Goal: Task Accomplishment & Management: Use online tool/utility

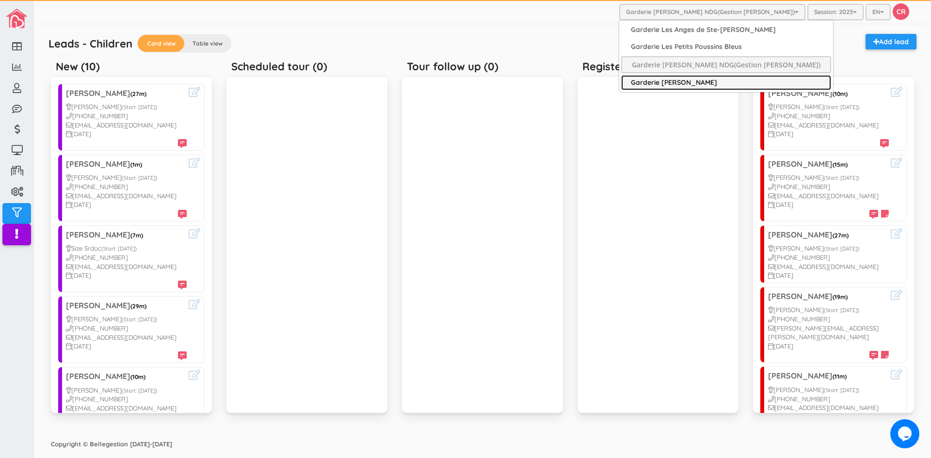
click at [717, 80] on link "Garderie [PERSON_NAME]" at bounding box center [726, 82] width 210 height 15
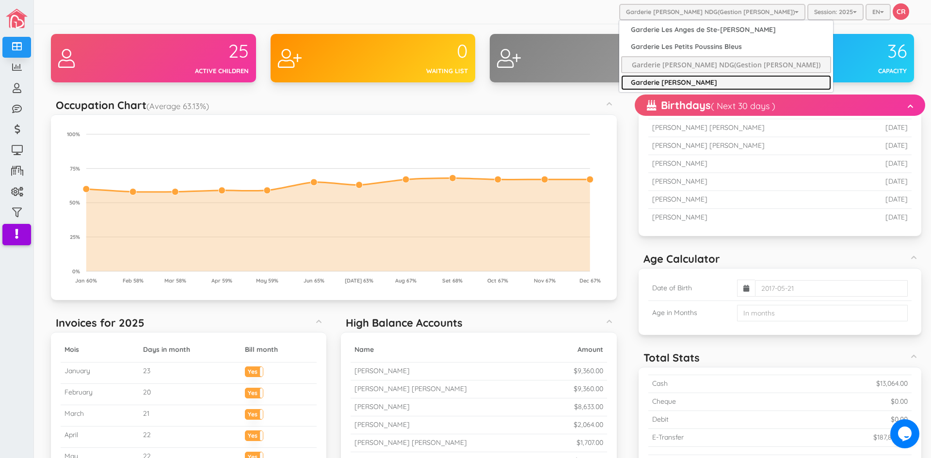
click at [709, 81] on link "Garderie [PERSON_NAME]" at bounding box center [726, 82] width 210 height 15
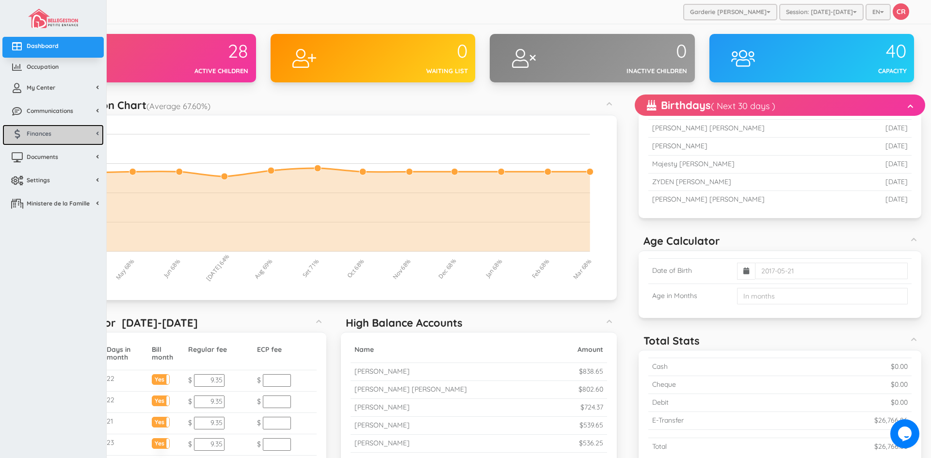
click at [40, 134] on span "Finances" at bounding box center [39, 133] width 25 height 8
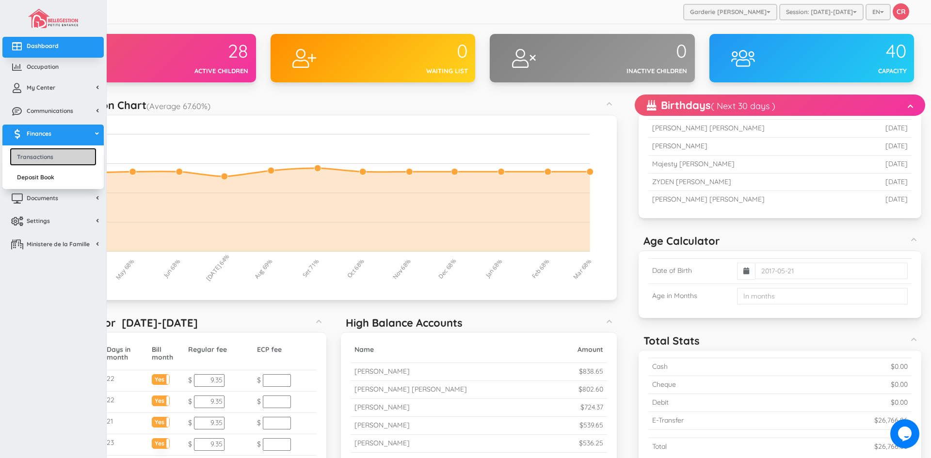
click at [43, 155] on link "Transactions" at bounding box center [53, 157] width 87 height 18
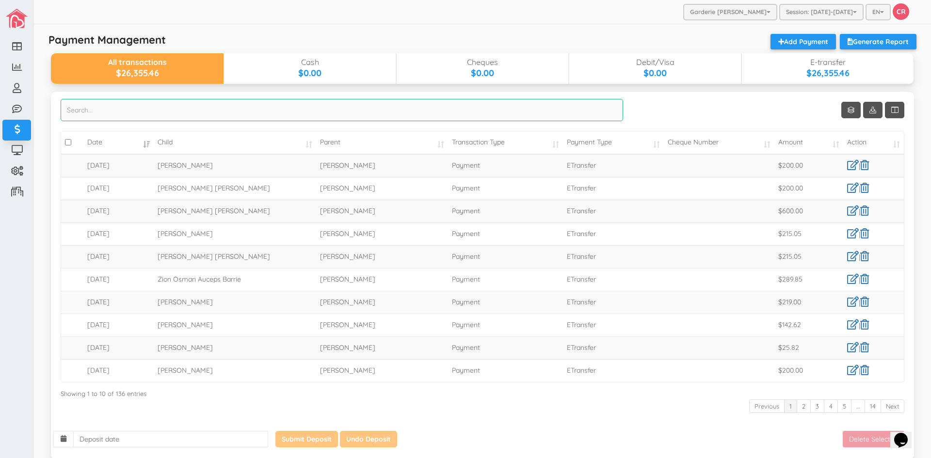
click at [71, 106] on input "search" at bounding box center [342, 110] width 562 height 22
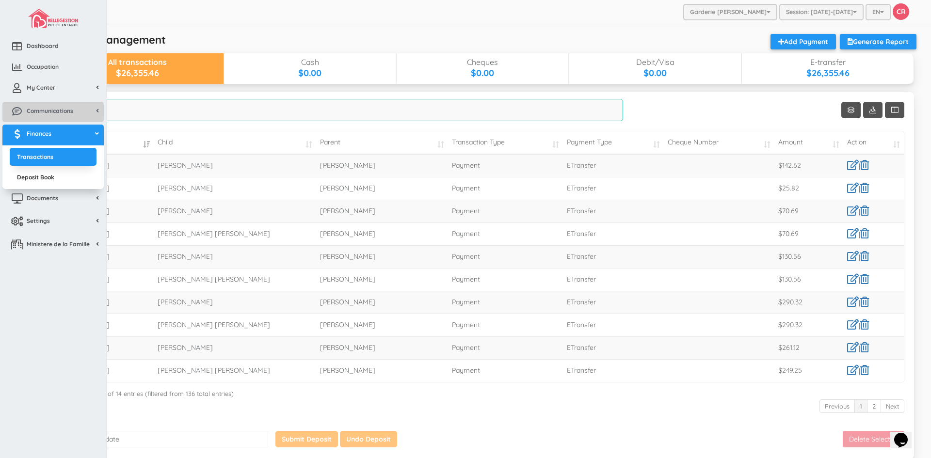
type input "cheikh"
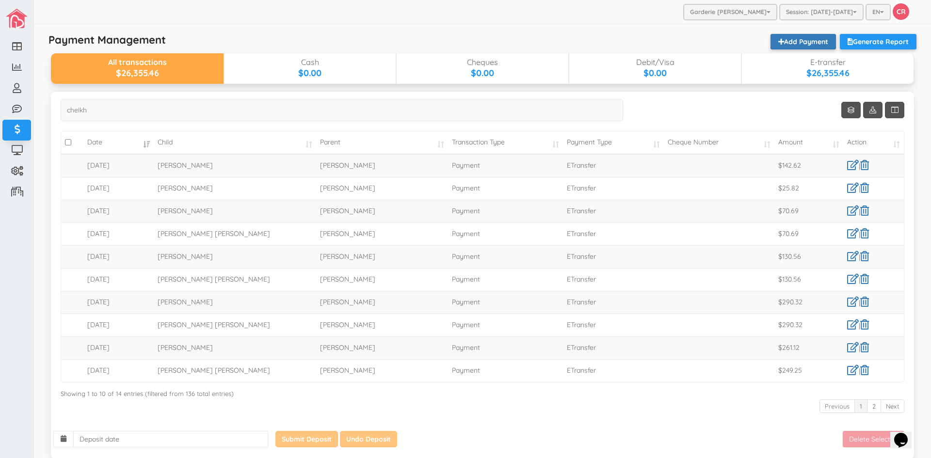
click at [780, 38] on link "Add Payment" at bounding box center [802, 42] width 65 height 16
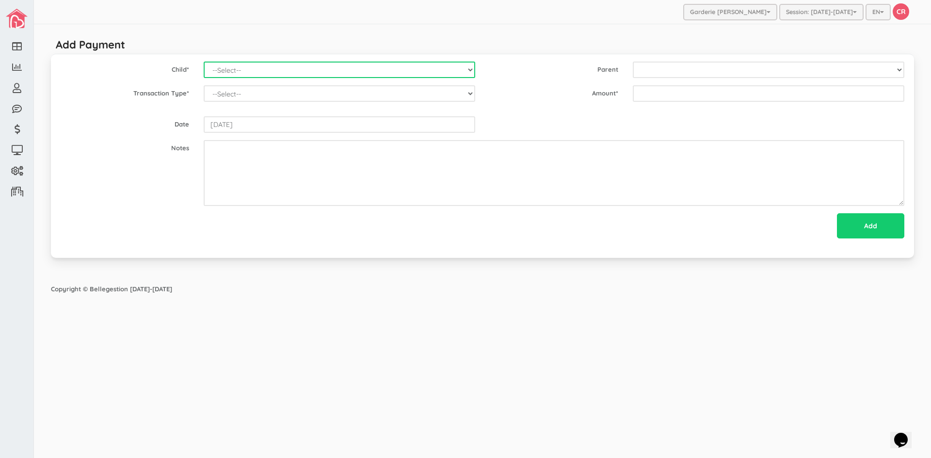
click at [469, 71] on select "--Select-- Alexander Romeo Zamora Alistair Reaksatith Kheng Asher Osborne Willi…" at bounding box center [339, 70] width 271 height 16
select select "1431"
click at [204, 62] on select "--Select-- Alexander Romeo Zamora Alistair Reaksatith Kheng Asher Osborne Willi…" at bounding box center [339, 70] width 271 height 16
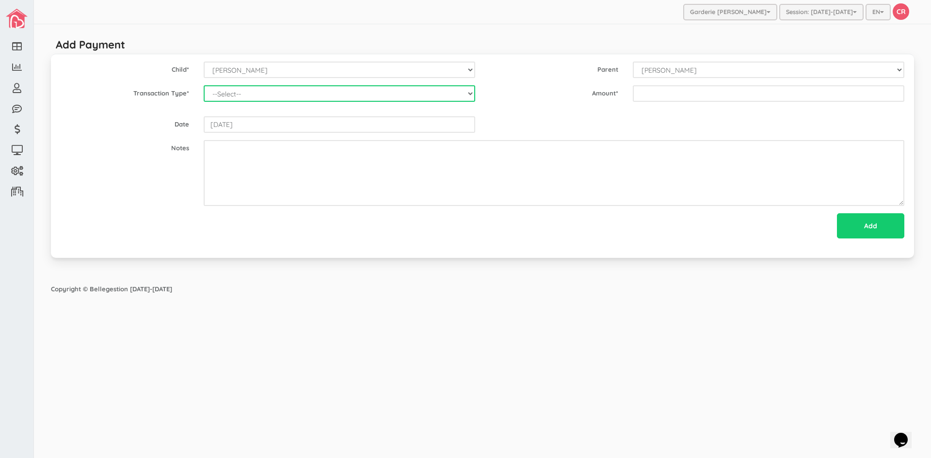
click at [465, 91] on select "--Select-- Balance Administrative credit Payment ChargeNSF Check Returned Contr…" at bounding box center [339, 93] width 271 height 16
select select "Payment"
click at [204, 85] on select "--Select-- Balance Administrative credit Payment ChargeNSF Check Returned Contr…" at bounding box center [339, 93] width 271 height 16
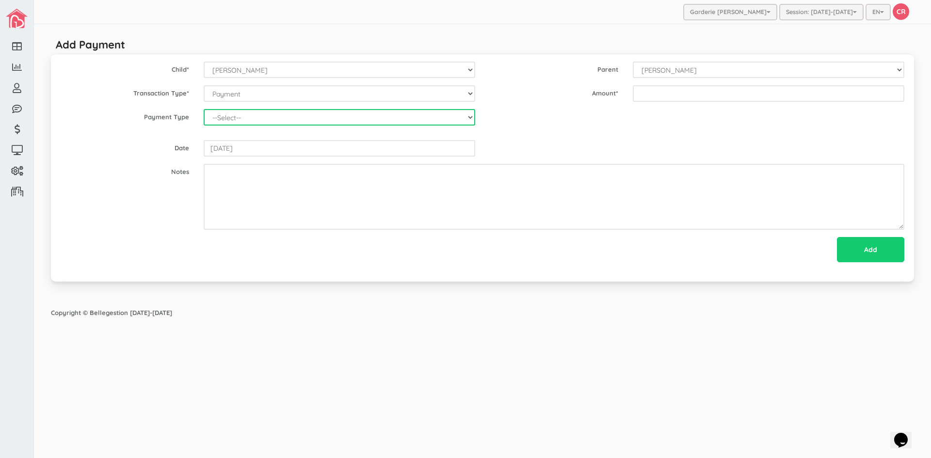
click at [469, 121] on select "--Select-- Cash Cheque Debit E-transfer" at bounding box center [339, 117] width 271 height 16
select select "ETransfer"
click at [204, 109] on select "--Select-- Cash Cheque Debit E-transfer" at bounding box center [339, 117] width 271 height 16
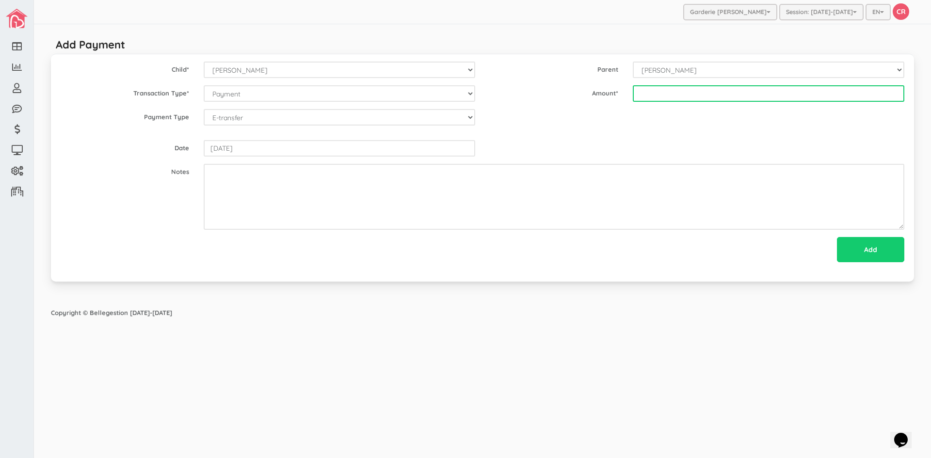
click at [646, 98] on input "text" at bounding box center [768, 93] width 271 height 16
type input "124.62"
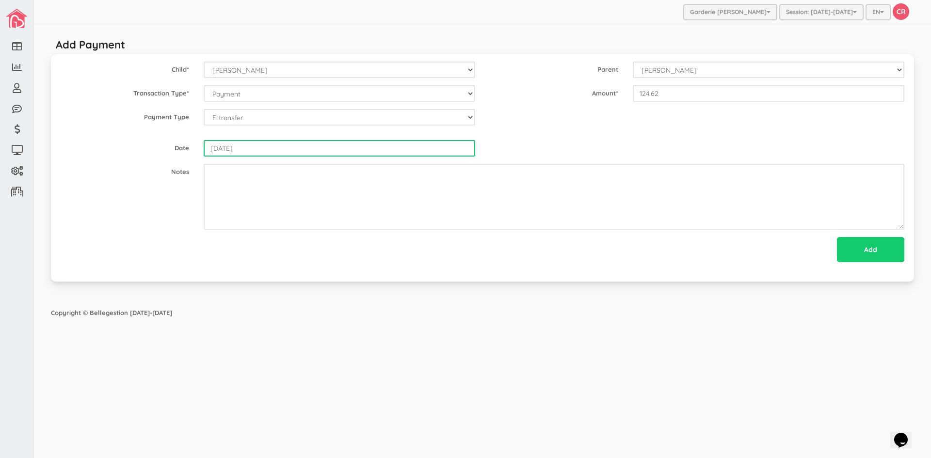
click at [253, 149] on input "[DATE]" at bounding box center [339, 148] width 271 height 16
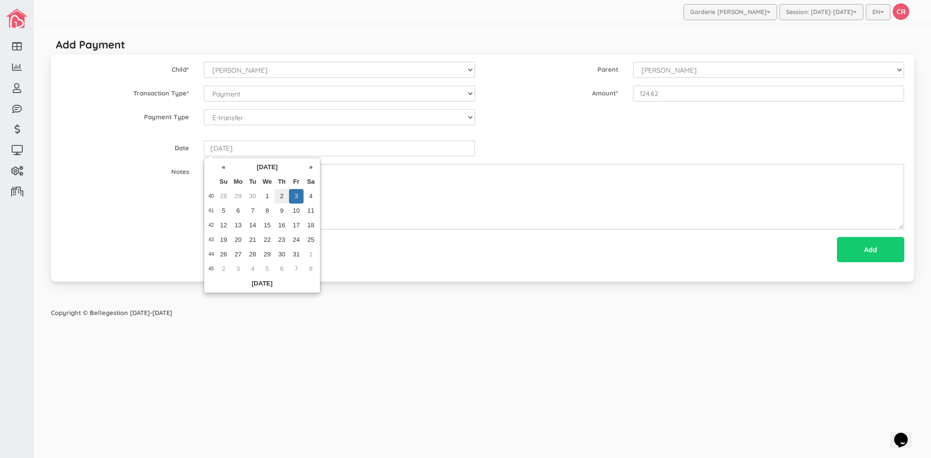
click at [281, 197] on td "2" at bounding box center [281, 196] width 15 height 15
type input "[DATE]"
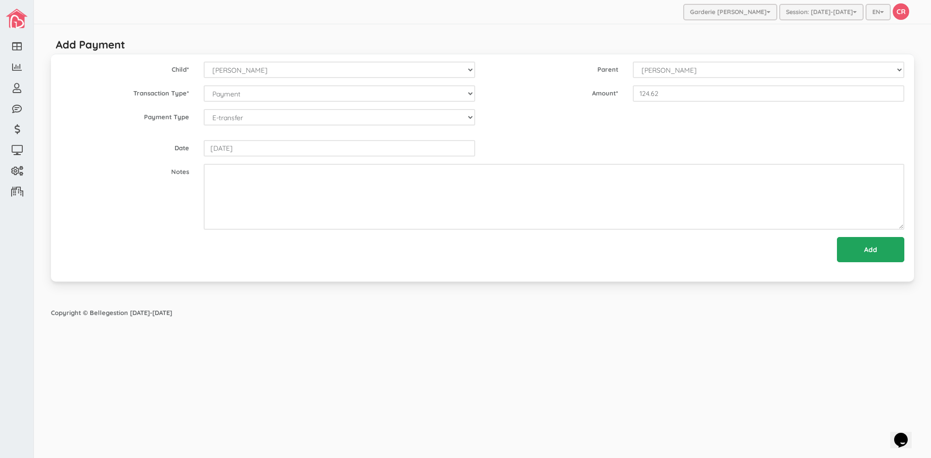
click at [866, 250] on input "Add" at bounding box center [870, 249] width 67 height 25
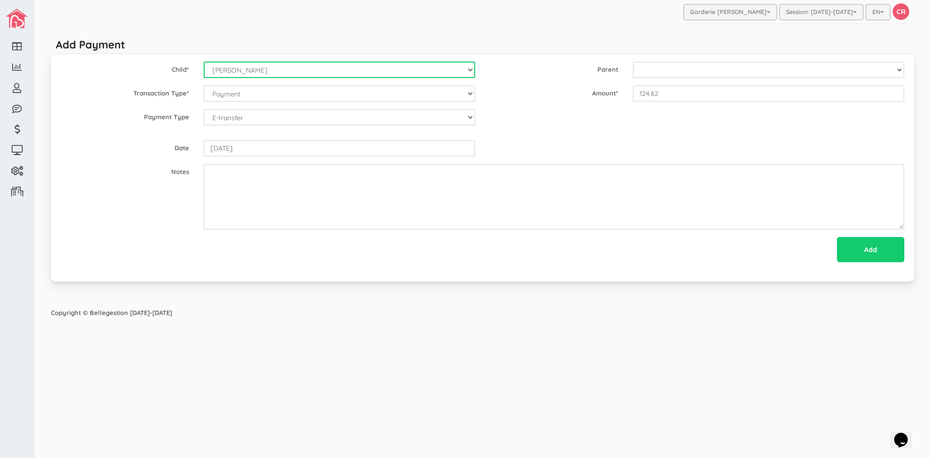
click at [314, 70] on select "--Select-- Alexander Romeo Zamora Alistair Reaksatith Kheng Asher Osborne Willi…" at bounding box center [339, 70] width 271 height 16
select select "1689"
click at [204, 62] on select "--Select-- Alexander Romeo Zamora Alistair Reaksatith Kheng Asher Osborne Willi…" at bounding box center [339, 70] width 271 height 16
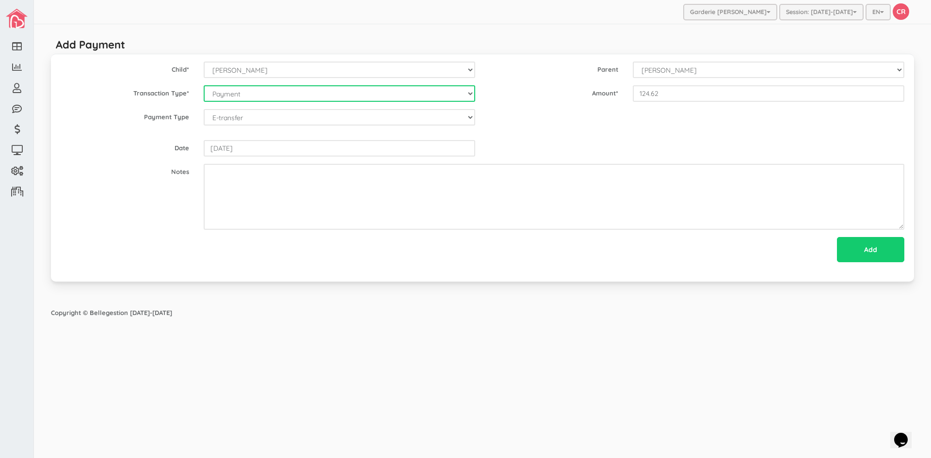
click at [469, 93] on select "--Select-- Balance Administrative credit Payment ChargeNSF Check Returned Contr…" at bounding box center [339, 93] width 271 height 16
select select "Payment"
click at [204, 85] on select "--Select-- Balance Administrative credit Payment ChargeNSF Check Returned Contr…" at bounding box center [339, 93] width 271 height 16
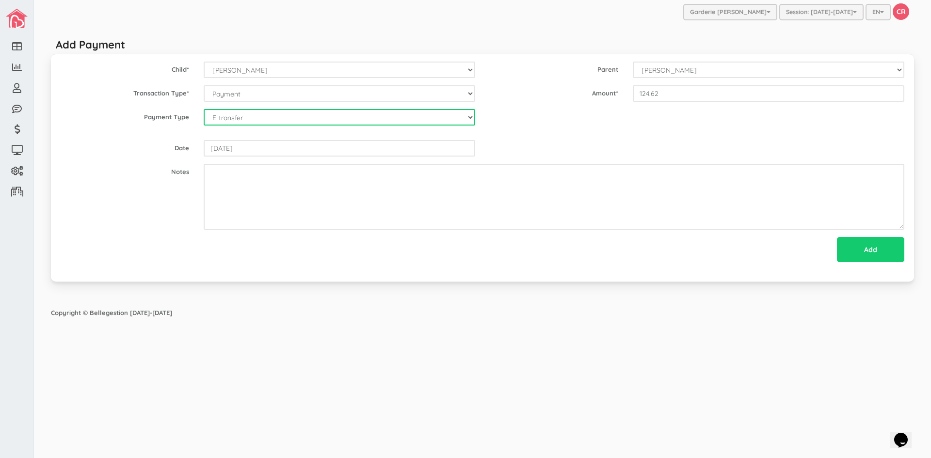
click at [470, 118] on select "--Select-- Cash Cheque Debit E-transfer" at bounding box center [339, 117] width 271 height 16
select select "ETransfer"
click at [204, 109] on select "--Select-- Cash Cheque Debit E-transfer" at bounding box center [339, 117] width 271 height 16
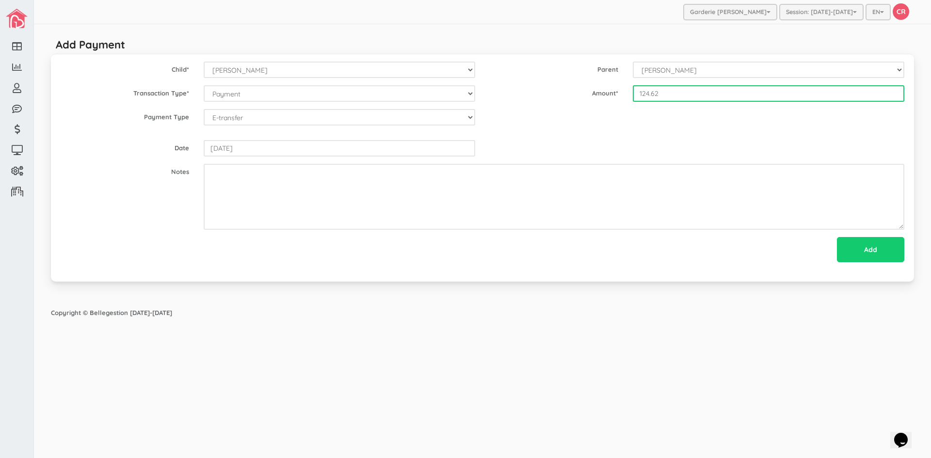
click at [644, 97] on input "124.62" at bounding box center [768, 93] width 271 height 16
type input "215.05"
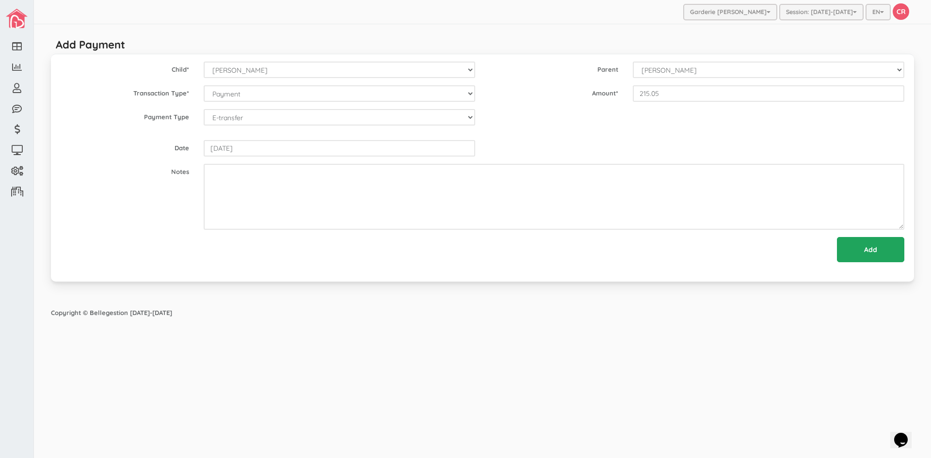
click at [879, 252] on input "Add" at bounding box center [870, 249] width 67 height 25
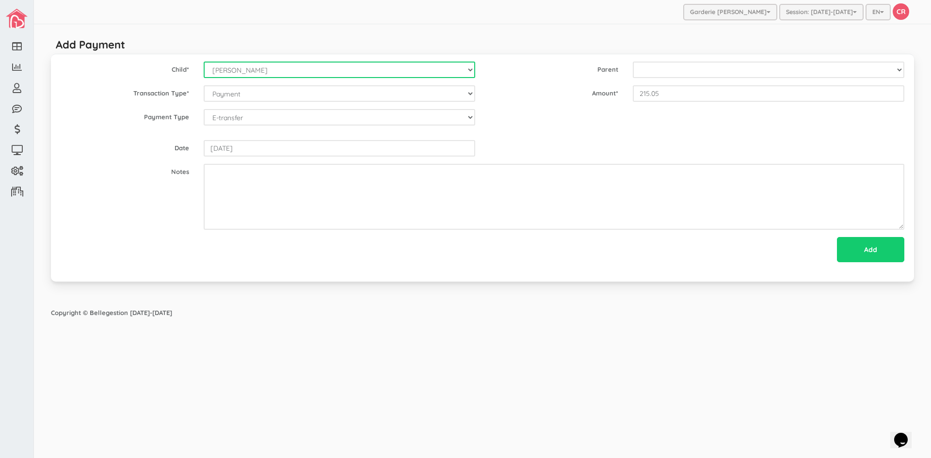
click at [470, 69] on select "--Select-- Alexander Romeo Zamora Alistair Reaksatith Kheng Asher Osborne Willi…" at bounding box center [339, 70] width 271 height 16
select select "2146"
click at [204, 62] on select "--Select-- Alexander Romeo Zamora Alistair Reaksatith Kheng Asher Osborne Willi…" at bounding box center [339, 70] width 271 height 16
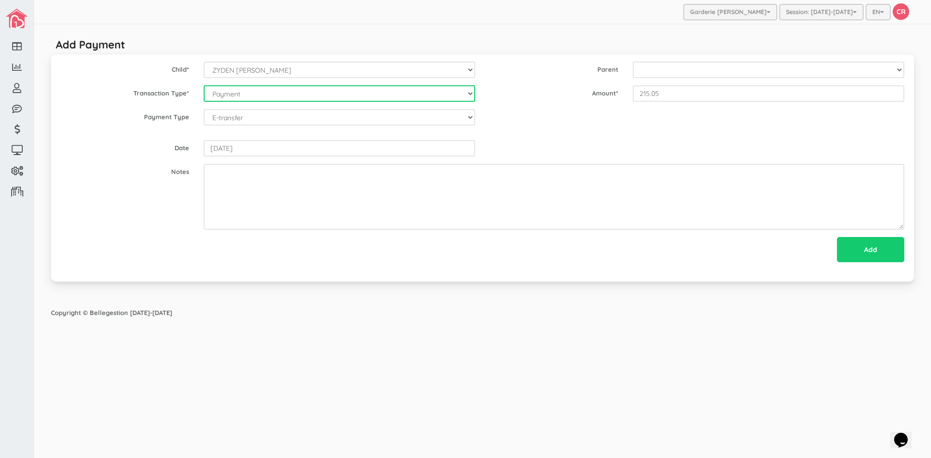
click at [472, 96] on select "--Select-- Balance Administrative credit Payment ChargeNSF Check Returned Contr…" at bounding box center [339, 93] width 271 height 16
select select "Payment"
click at [204, 85] on select "--Select-- Balance Administrative credit Payment ChargeNSF Check Returned Contr…" at bounding box center [339, 93] width 271 height 16
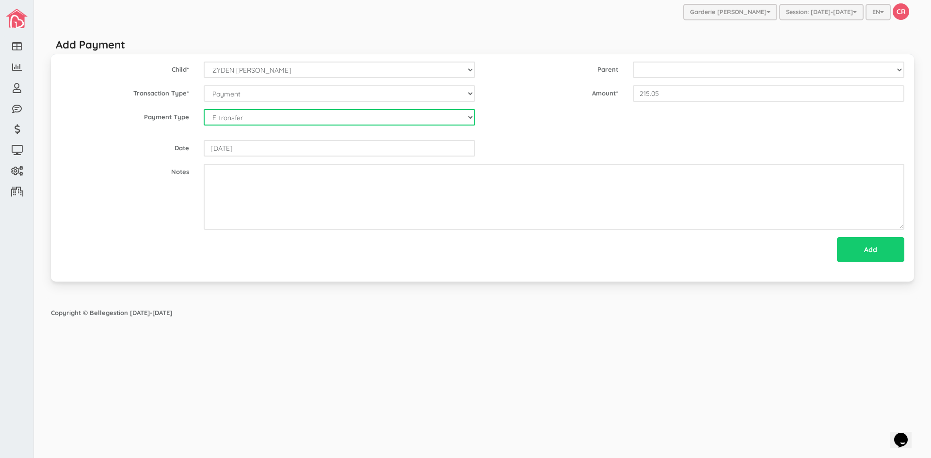
click at [457, 121] on select "--Select-- Cash Cheque Debit E-transfer" at bounding box center [339, 117] width 271 height 16
select select "ETransfer"
click at [204, 109] on select "--Select-- Cash Cheque Debit E-transfer" at bounding box center [339, 117] width 271 height 16
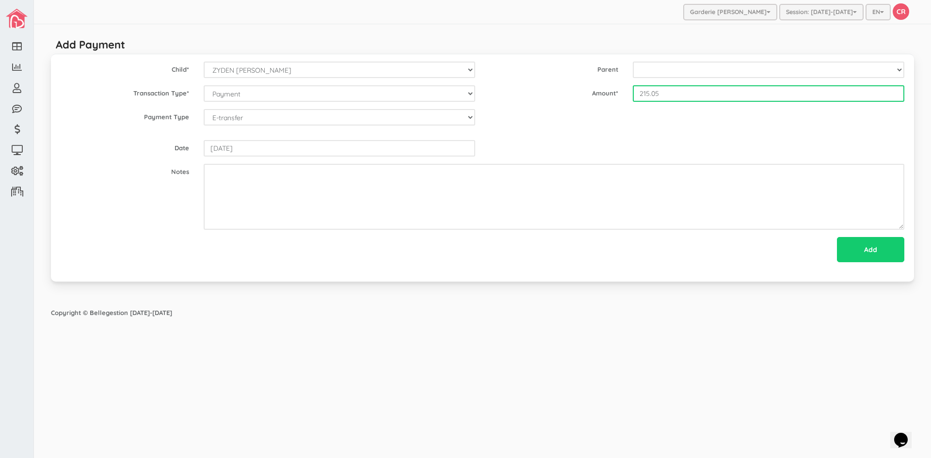
click at [641, 96] on input "215.05" at bounding box center [768, 93] width 271 height 16
type input "215.05"
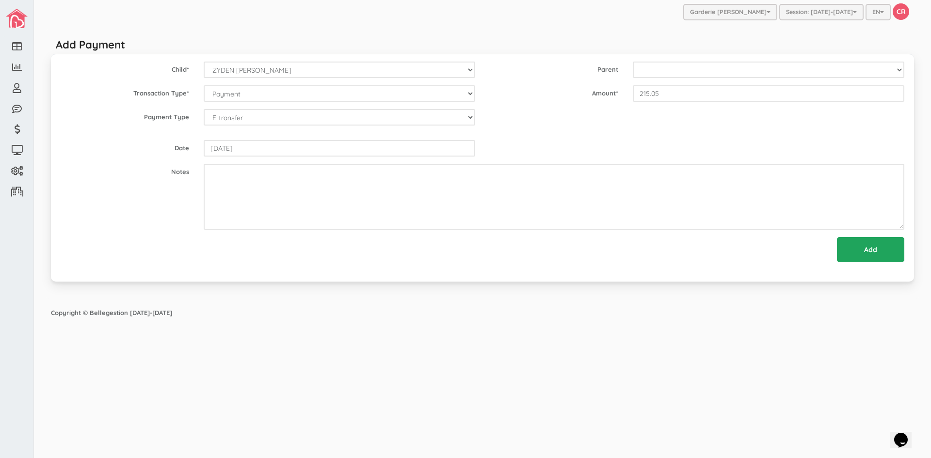
click at [869, 246] on input "Add" at bounding box center [870, 249] width 67 height 25
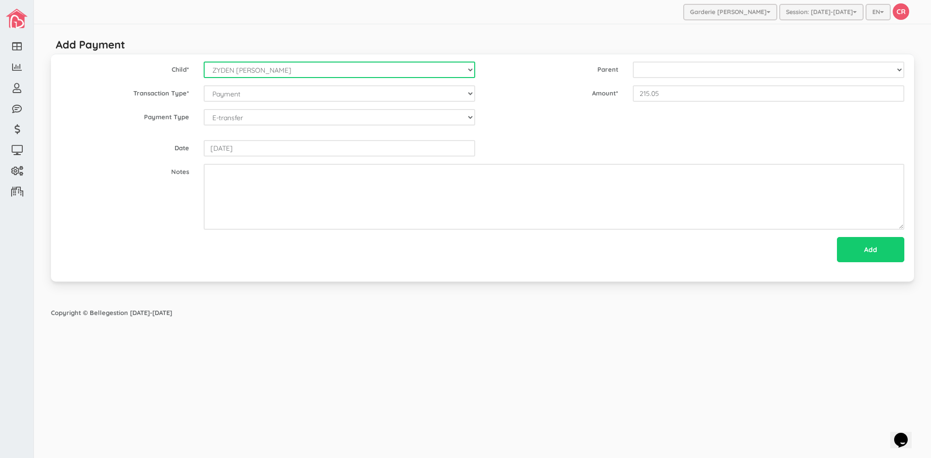
click at [471, 72] on select "--Select-- Alexander Romeo Zamora Alistair Reaksatith Kheng Asher Osborne Willi…" at bounding box center [339, 70] width 271 height 16
select select "1483"
click at [204, 62] on select "--Select-- Alexander Romeo Zamora Alistair Reaksatith Kheng Asher Osborne Willi…" at bounding box center [339, 70] width 271 height 16
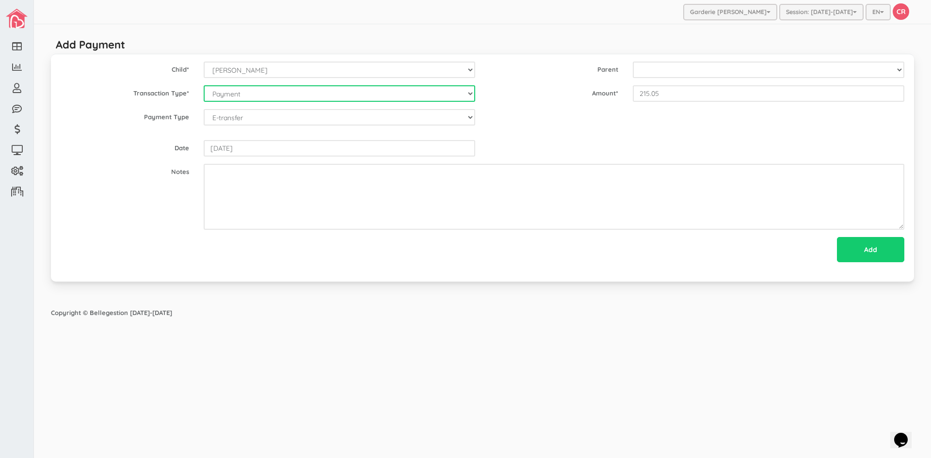
click at [267, 95] on select "--Select-- Balance Administrative credit Payment ChargeNSF Check Returned Contr…" at bounding box center [339, 93] width 271 height 16
select select "Payment"
click at [204, 85] on select "--Select-- Balance Administrative credit Payment ChargeNSF Check Returned Contr…" at bounding box center [339, 93] width 271 height 16
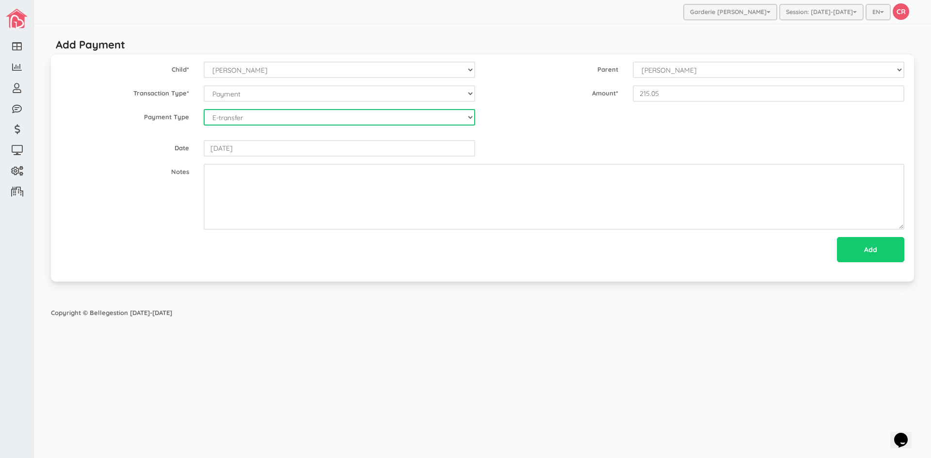
click at [248, 118] on select "--Select-- Cash Cheque Debit E-transfer" at bounding box center [339, 117] width 271 height 16
select select "ETransfer"
click at [204, 109] on select "--Select-- Cash Cheque Debit E-transfer" at bounding box center [339, 117] width 271 height 16
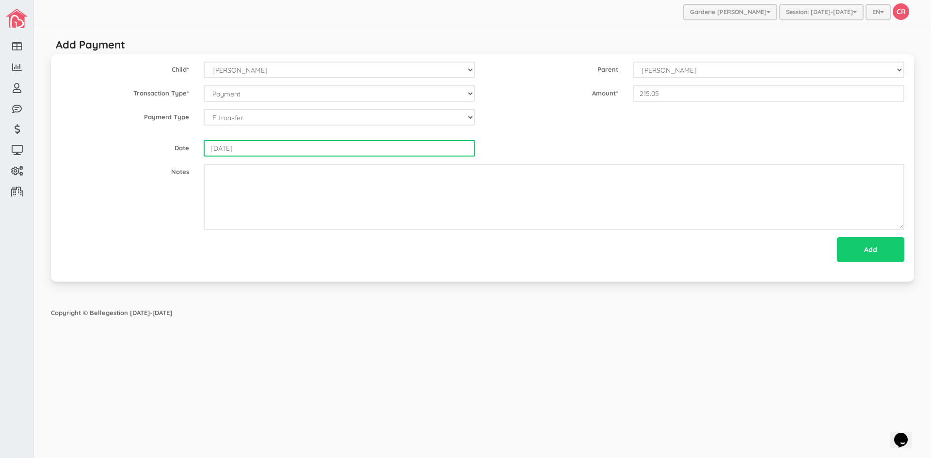
click at [257, 151] on input "2025-10-02" at bounding box center [339, 148] width 271 height 16
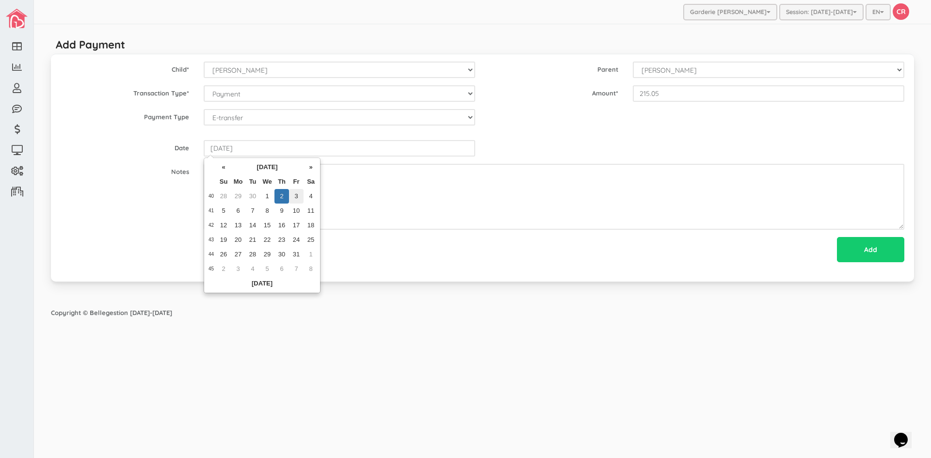
click at [294, 195] on td "3" at bounding box center [296, 196] width 15 height 15
type input "2025-10-03"
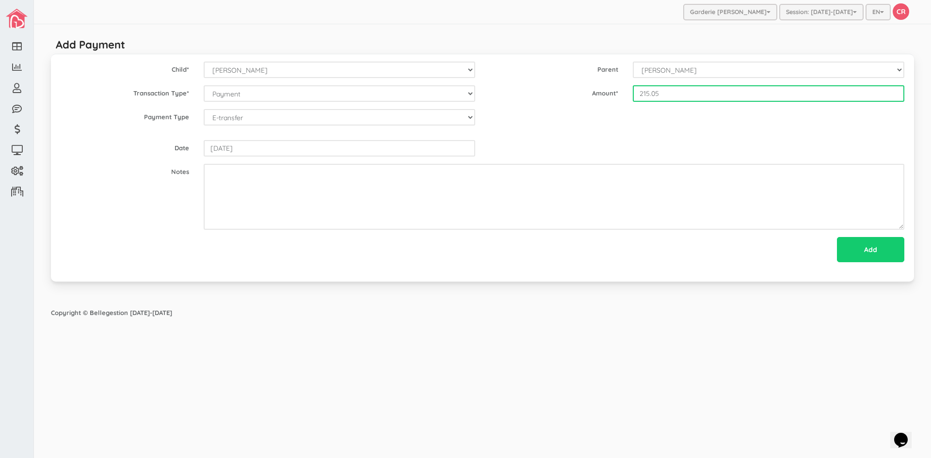
click at [662, 88] on input "215.05" at bounding box center [768, 93] width 271 height 16
type input "215.05"
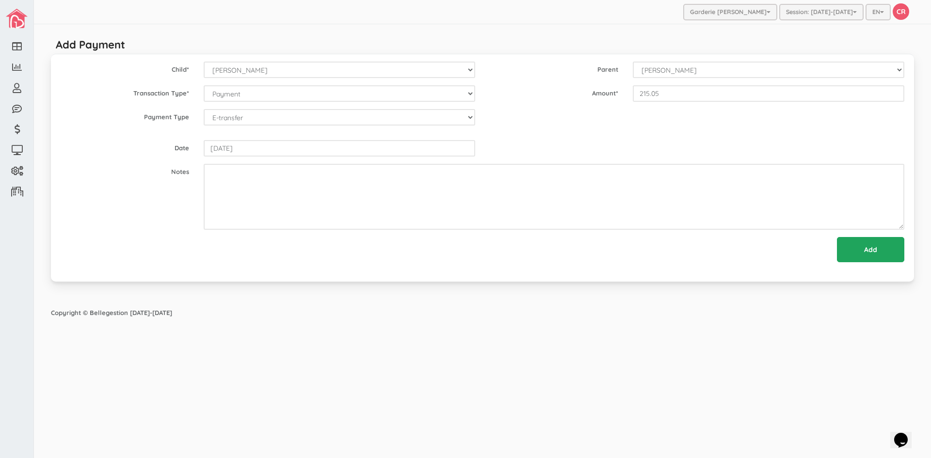
click at [863, 254] on input "Add" at bounding box center [870, 249] width 67 height 25
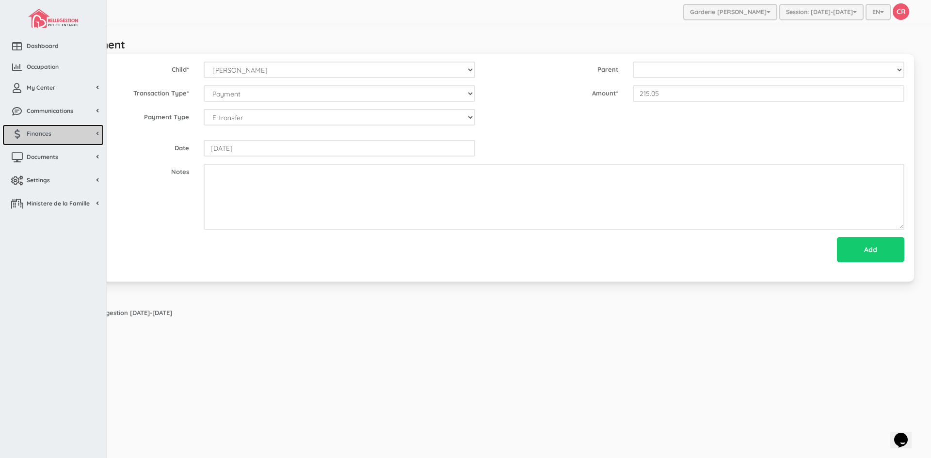
click at [43, 138] on span "Finances" at bounding box center [39, 133] width 25 height 8
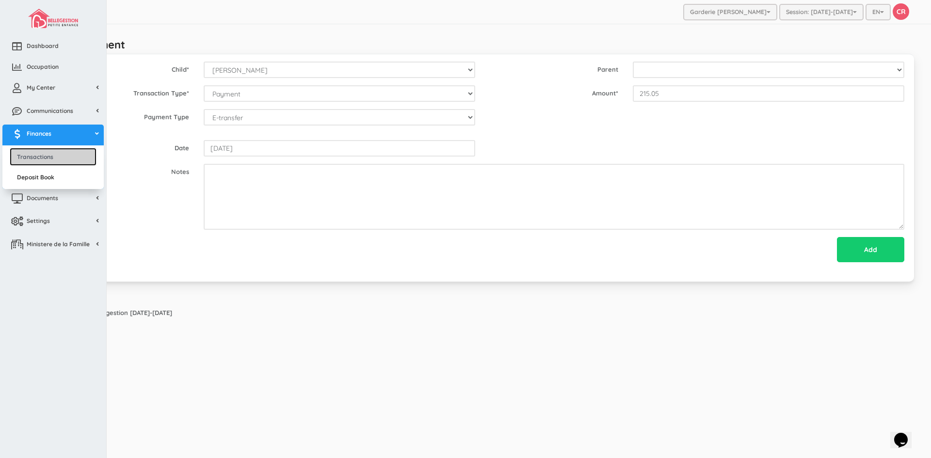
click at [43, 160] on link "Transactions" at bounding box center [53, 157] width 87 height 18
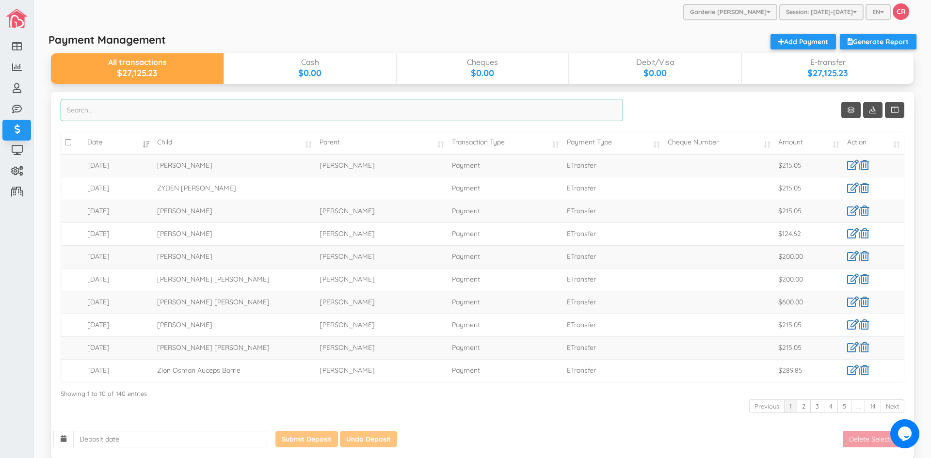
click at [73, 110] on input "search" at bounding box center [342, 110] width 562 height 22
click at [89, 107] on input "melody" at bounding box center [342, 110] width 562 height 22
type input "m"
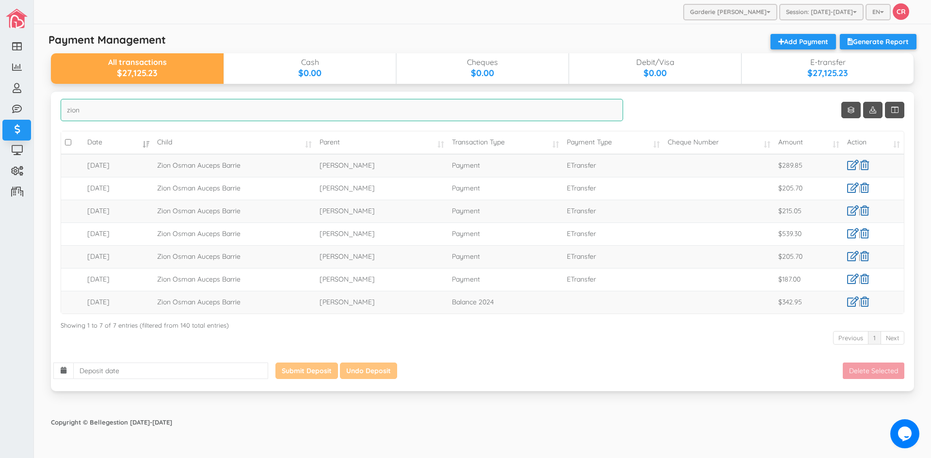
click at [113, 117] on input "zion" at bounding box center [342, 110] width 562 height 22
type input "z"
click at [94, 113] on input "rap" at bounding box center [342, 110] width 562 height 22
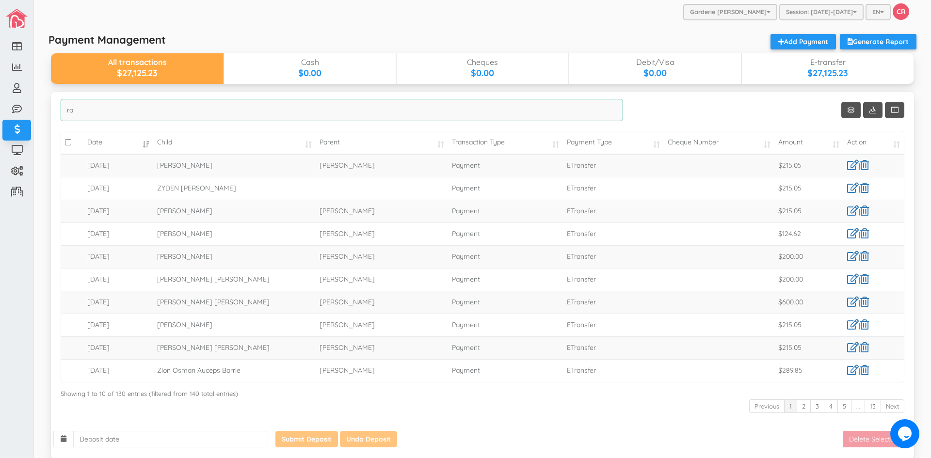
type input "r"
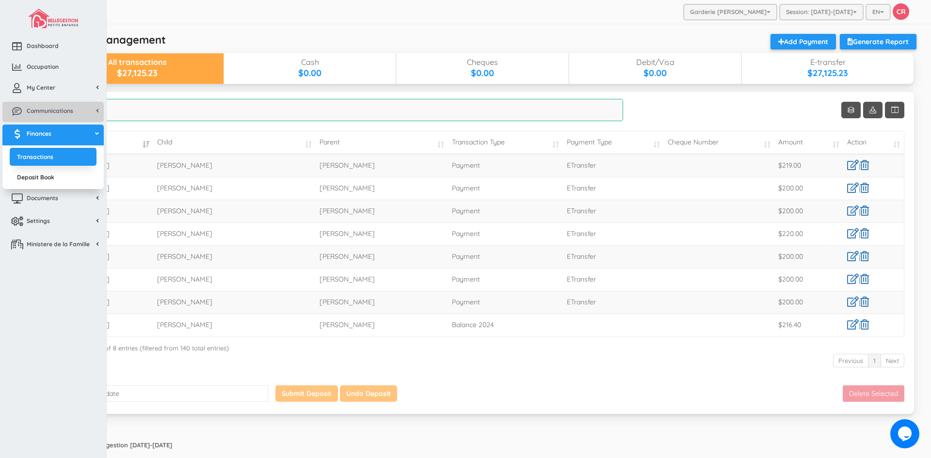
type input "eth"
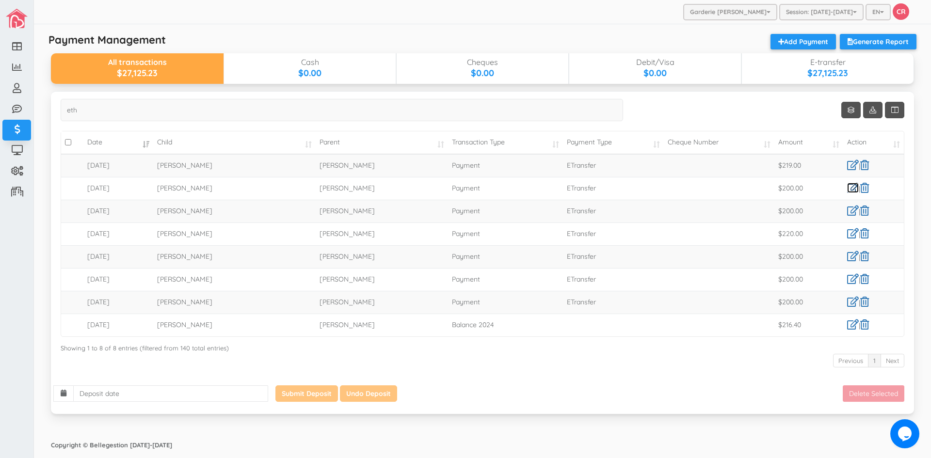
click at [851, 185] on link at bounding box center [853, 188] width 12 height 10
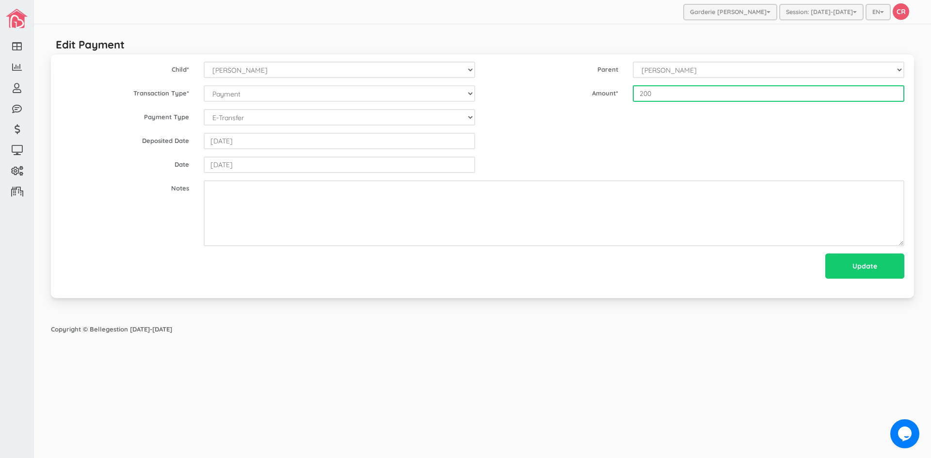
click at [655, 92] on input "200" at bounding box center [768, 93] width 271 height 16
type input "210"
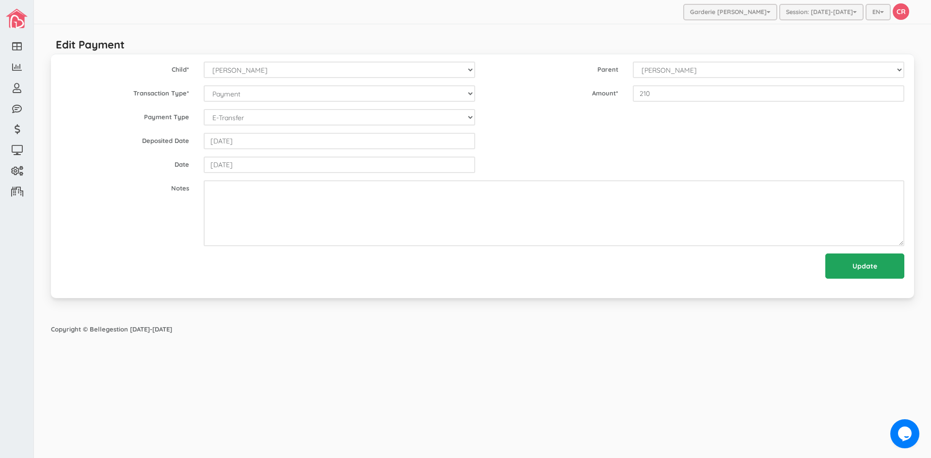
click at [858, 268] on input "Update" at bounding box center [864, 266] width 79 height 25
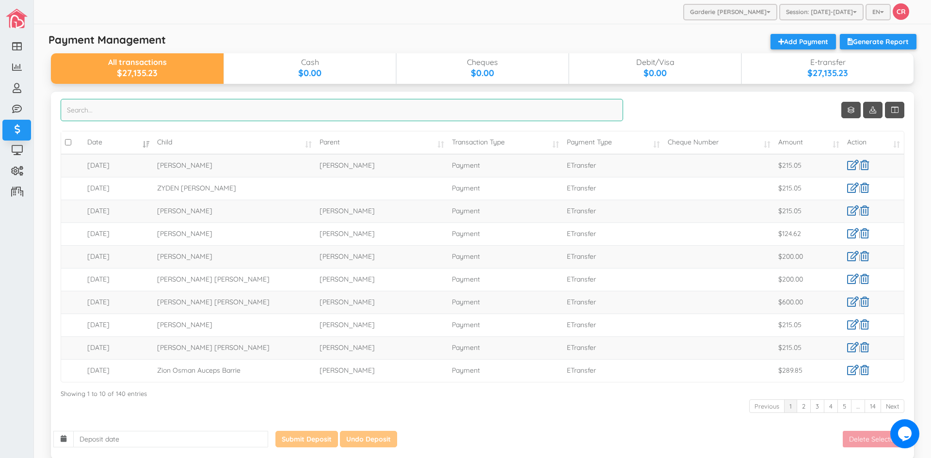
click at [96, 108] on input "search" at bounding box center [342, 110] width 562 height 22
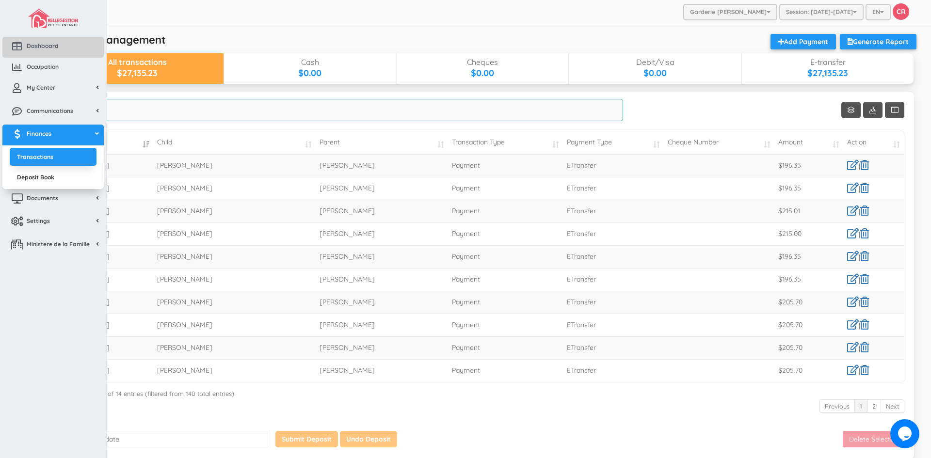
type input "met"
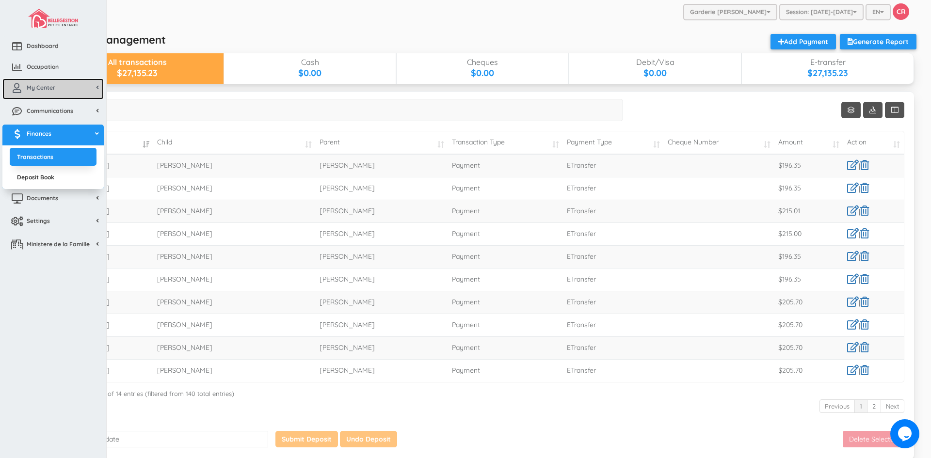
click at [31, 85] on span "My Center" at bounding box center [41, 87] width 29 height 8
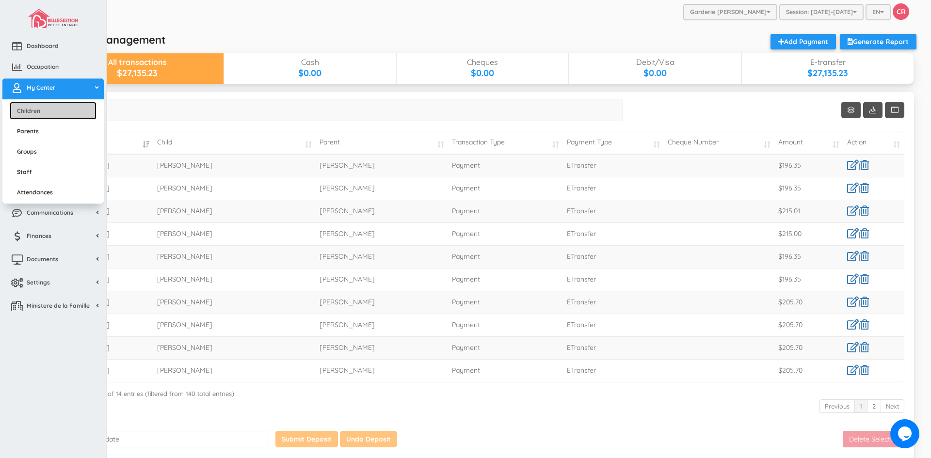
click at [31, 110] on link "Children" at bounding box center [53, 111] width 87 height 18
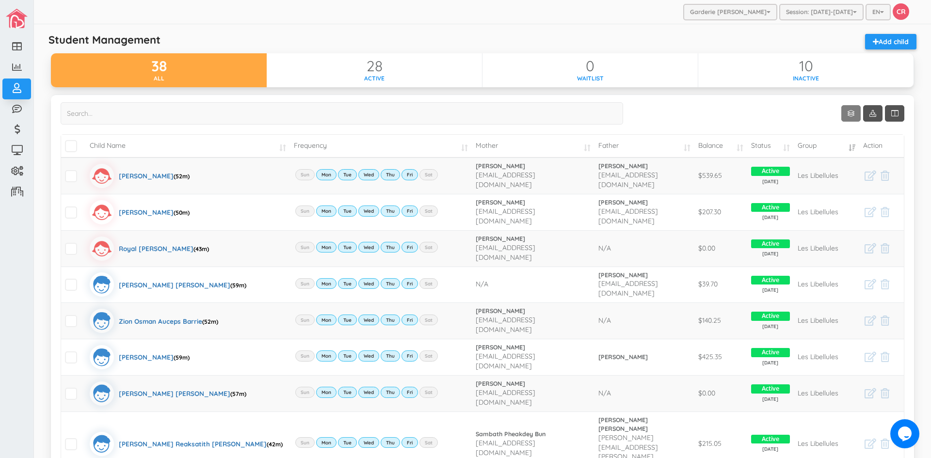
click at [842, 114] on link "Show 10 rows" at bounding box center [850, 113] width 19 height 16
click at [842, 171] on link "50" at bounding box center [858, 169] width 74 height 15
click at [271, 147] on td "Child Name" at bounding box center [188, 146] width 204 height 23
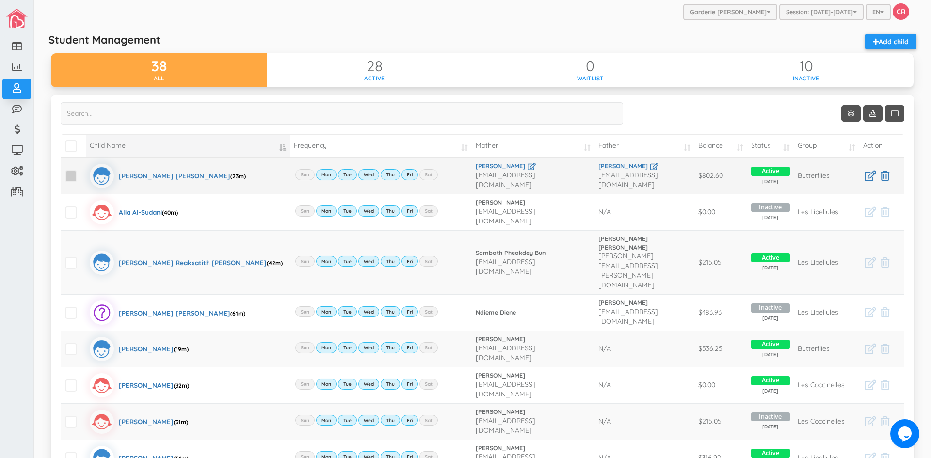
click at [71, 175] on span at bounding box center [71, 176] width 12 height 12
click at [82, 172] on input "checkbox" at bounding box center [82, 172] width 0 height 0
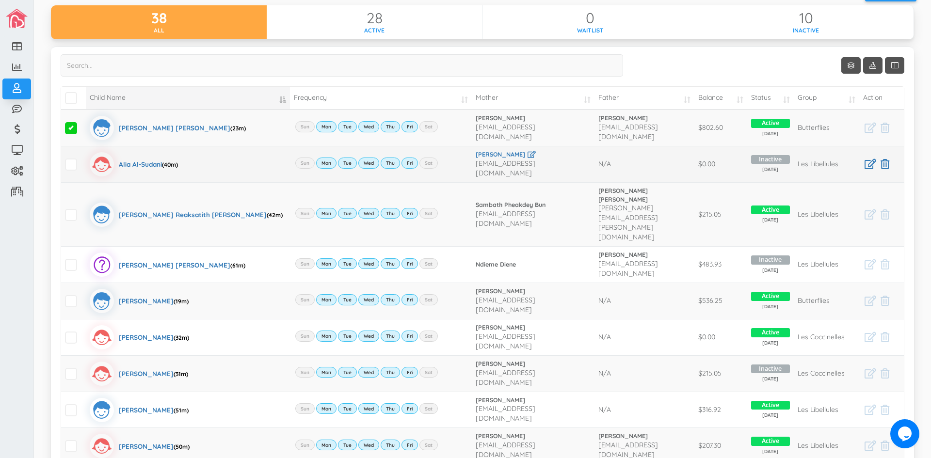
scroll to position [48, 0]
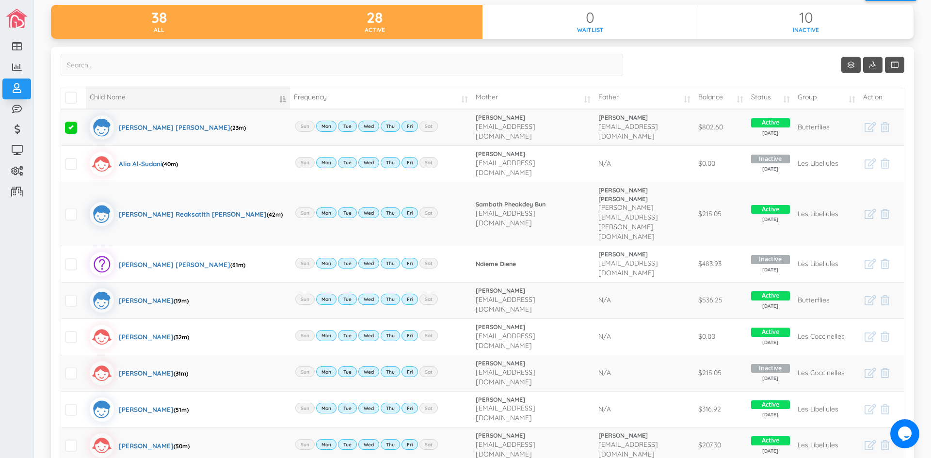
click at [417, 13] on div "28" at bounding box center [375, 18] width 216 height 16
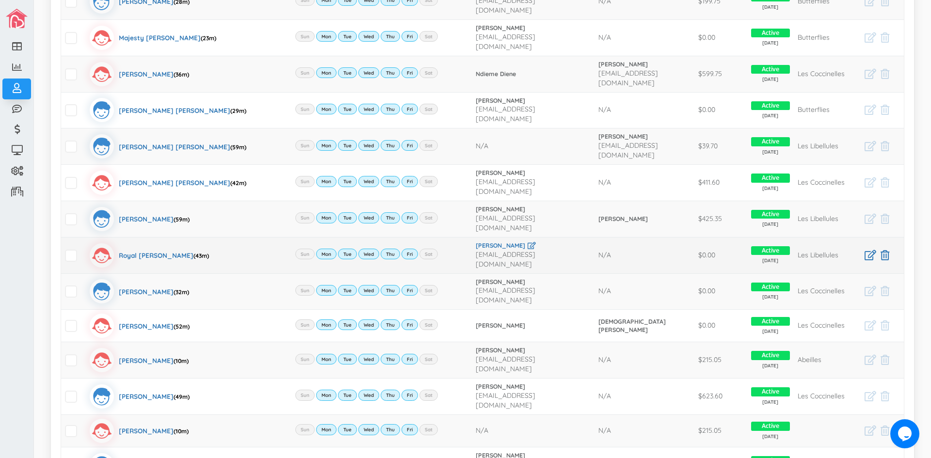
scroll to position [679, 0]
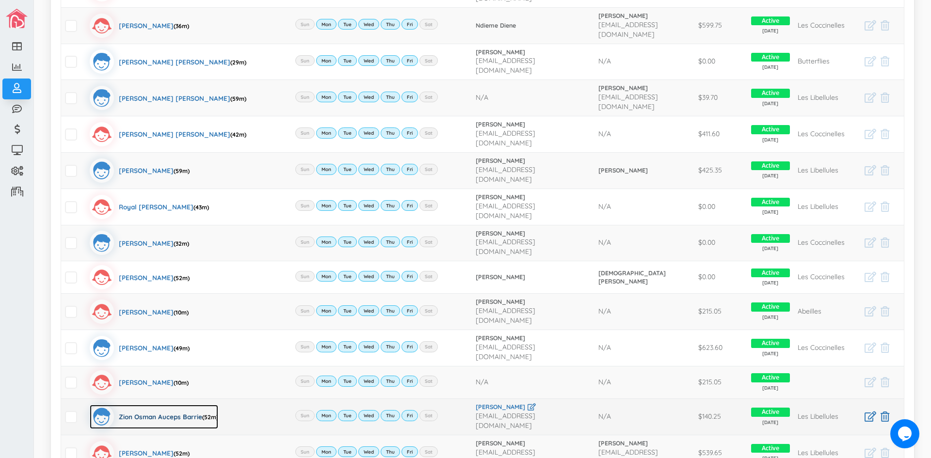
click at [149, 405] on div "Zion Osman Auceps Barrie (52m)" at bounding box center [168, 417] width 99 height 24
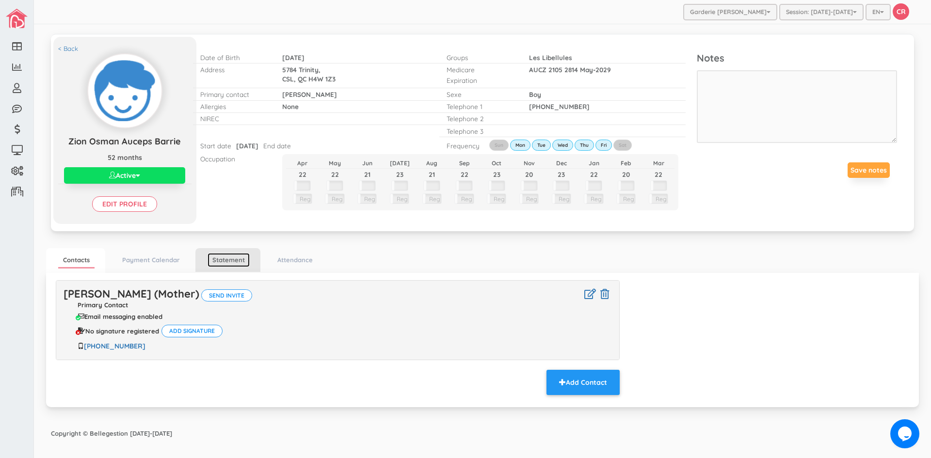
click at [237, 265] on link "Statement" at bounding box center [228, 260] width 42 height 14
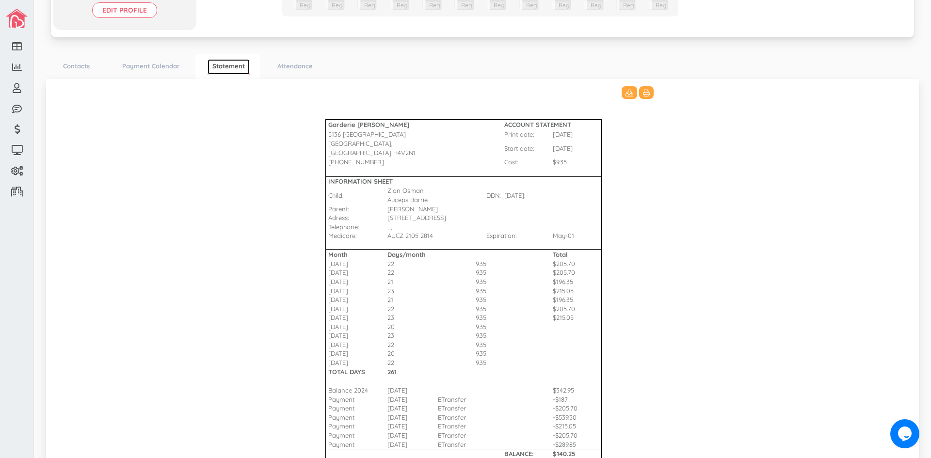
scroll to position [242, 0]
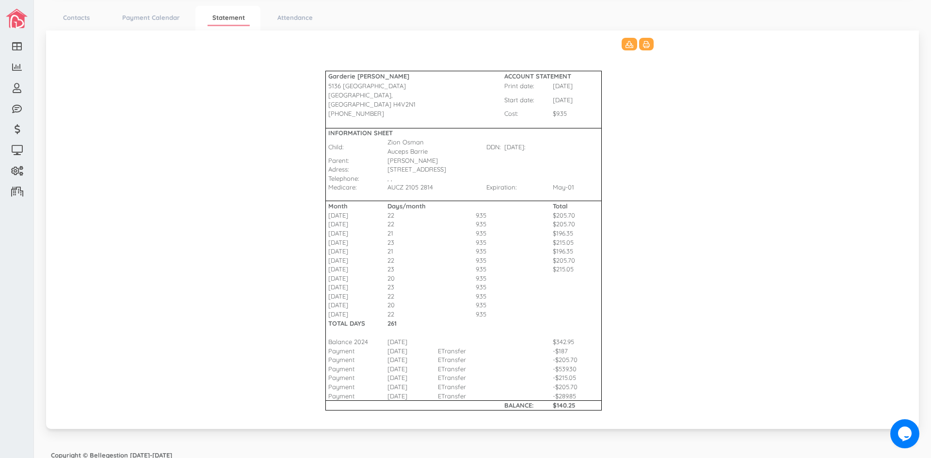
click at [570, 260] on td "$205.70" at bounding box center [577, 260] width 48 height 9
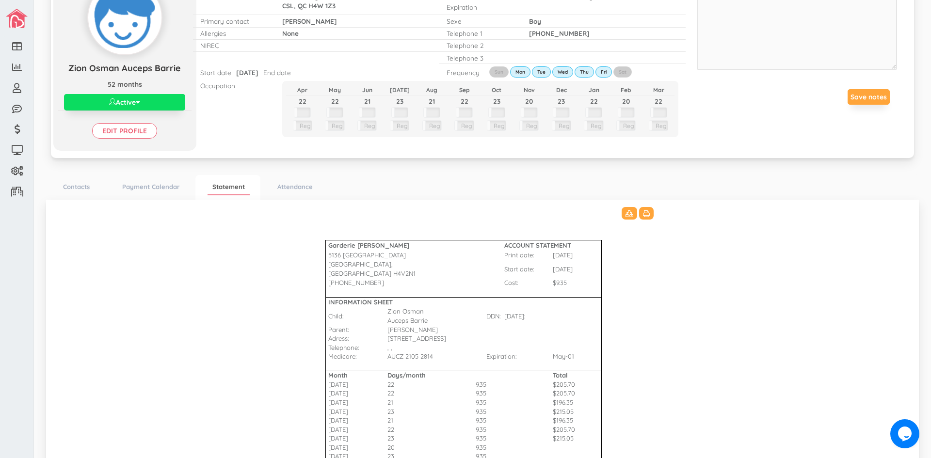
scroll to position [0, 0]
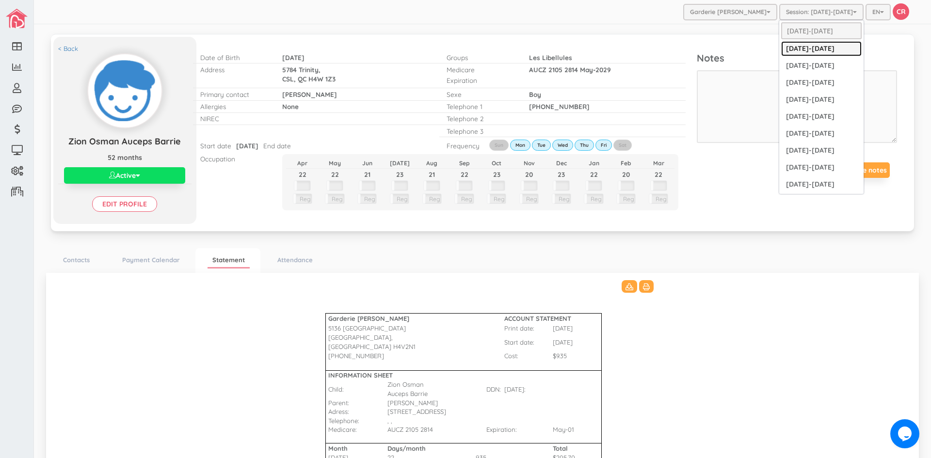
click at [802, 51] on link "[DATE]-[DATE]" at bounding box center [821, 48] width 80 height 15
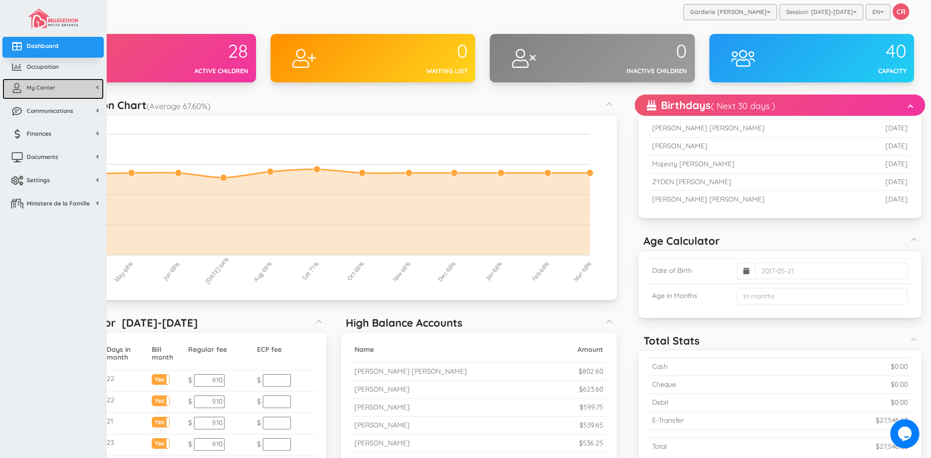
click at [32, 85] on span "My Center" at bounding box center [41, 87] width 29 height 8
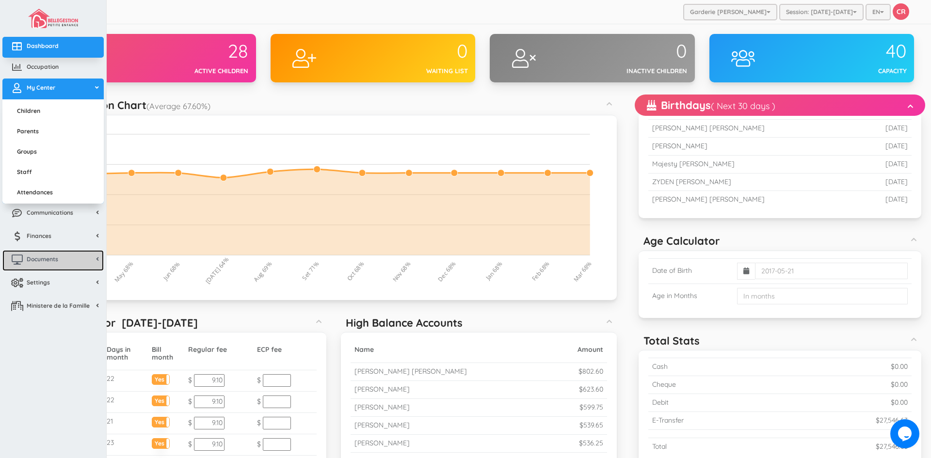
click at [55, 258] on span "Documents" at bounding box center [43, 259] width 32 height 8
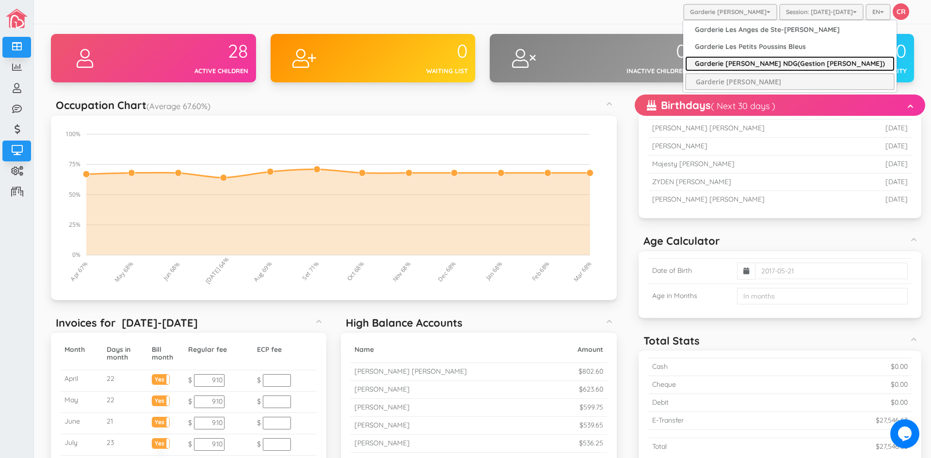
click at [757, 63] on link "Garderie [PERSON_NAME] NDG(Gestion [PERSON_NAME])" at bounding box center [789, 63] width 209 height 15
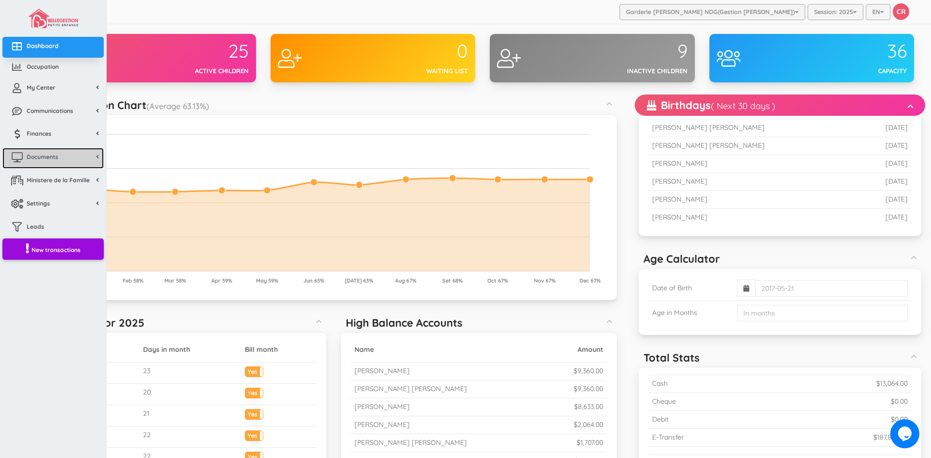
click at [29, 156] on span "Documents" at bounding box center [43, 157] width 32 height 8
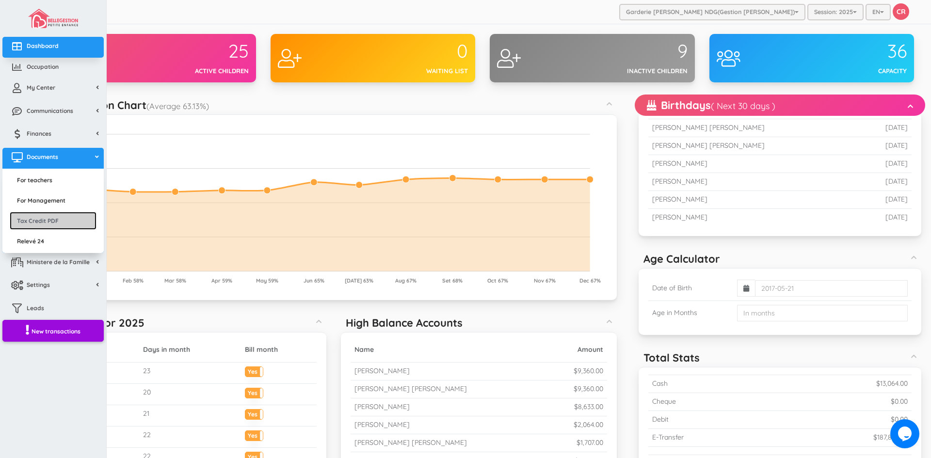
click at [35, 223] on link "Tax Credit PDF" at bounding box center [53, 221] width 87 height 18
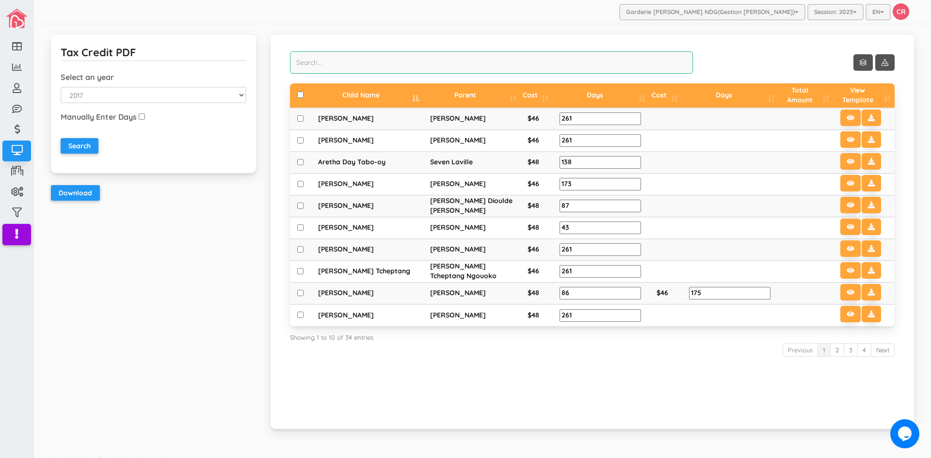
click at [299, 61] on input "search" at bounding box center [491, 62] width 403 height 22
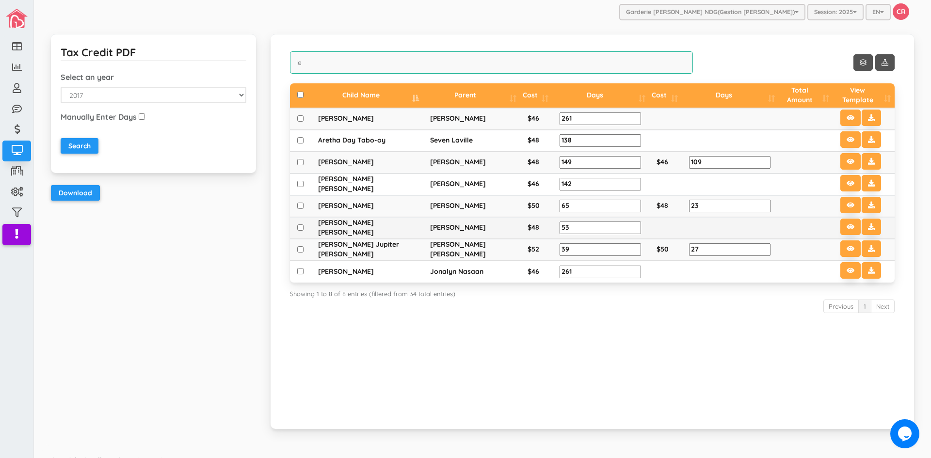
type input "le"
click at [298, 229] on input "checkbox" at bounding box center [300, 227] width 6 height 6
checkbox input "true"
click at [868, 224] on icon at bounding box center [871, 226] width 7 height 7
